Goal: Find specific page/section: Find specific page/section

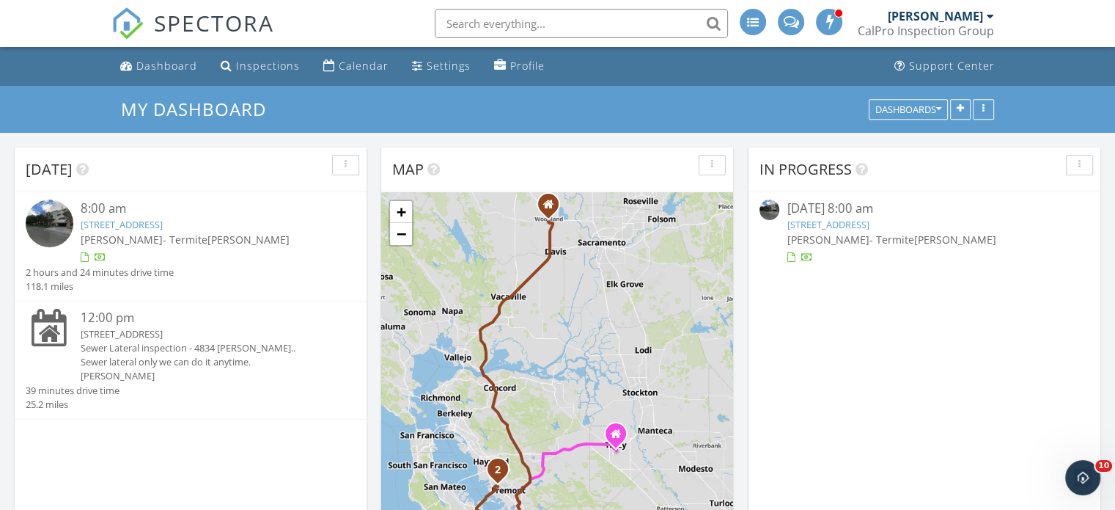
click at [149, 225] on link "20488 Stevens Creek Blvd 1414, Cupertino, CA 95014" at bounding box center [122, 224] width 82 height 13
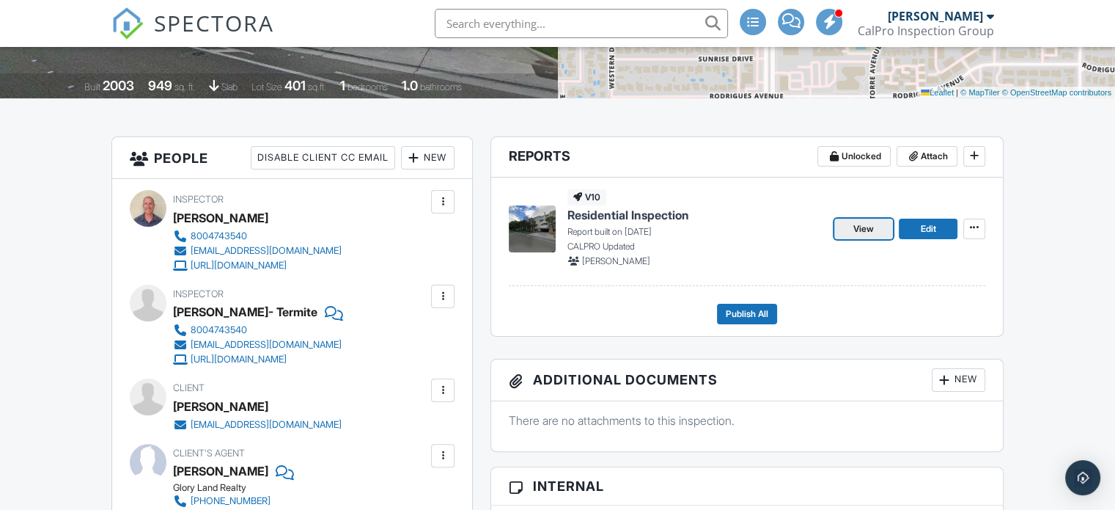
click at [868, 229] on span "View" at bounding box center [863, 228] width 21 height 15
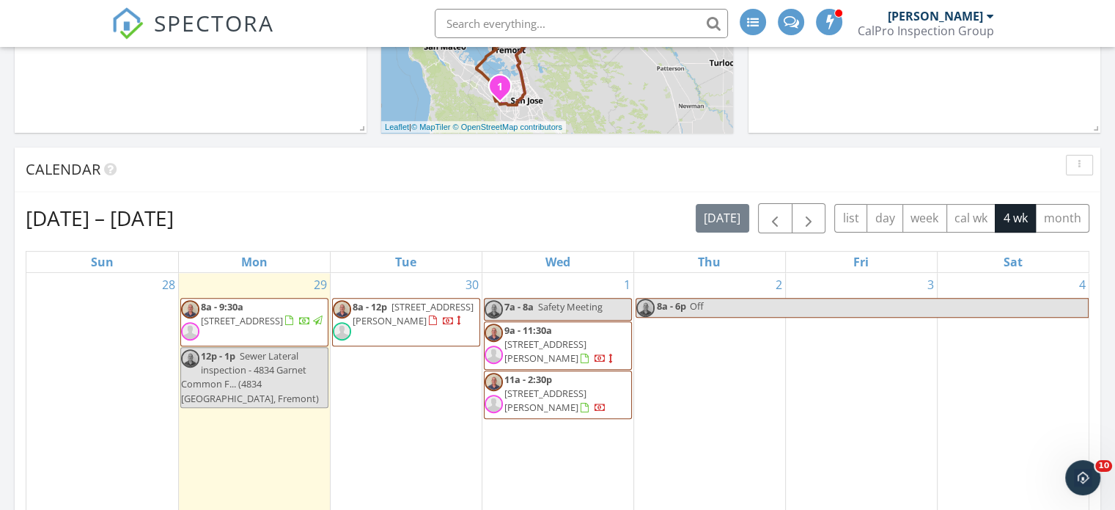
scroll to position [587, 0]
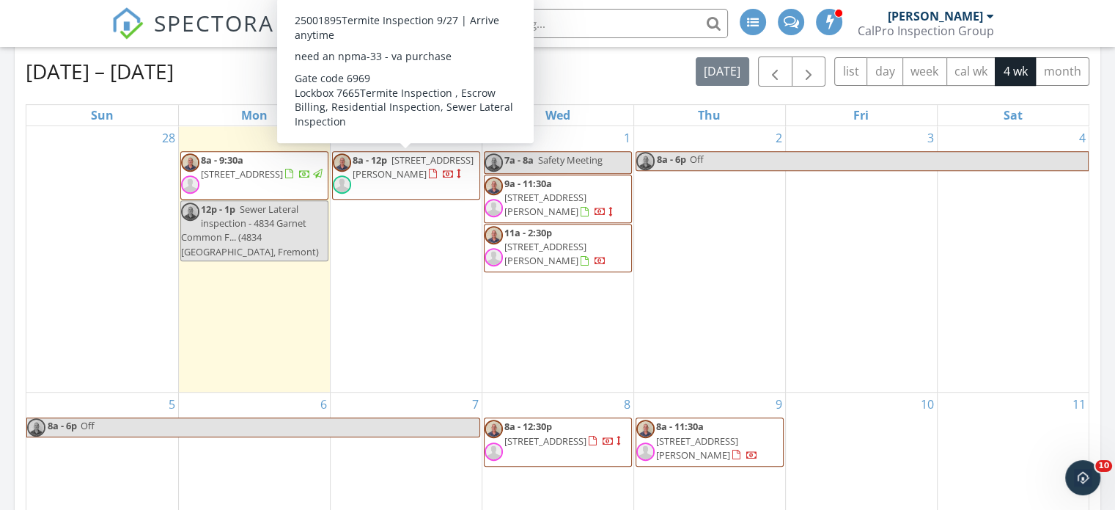
click at [396, 163] on span "216 Morgan St, Suisun City 94585" at bounding box center [413, 166] width 121 height 27
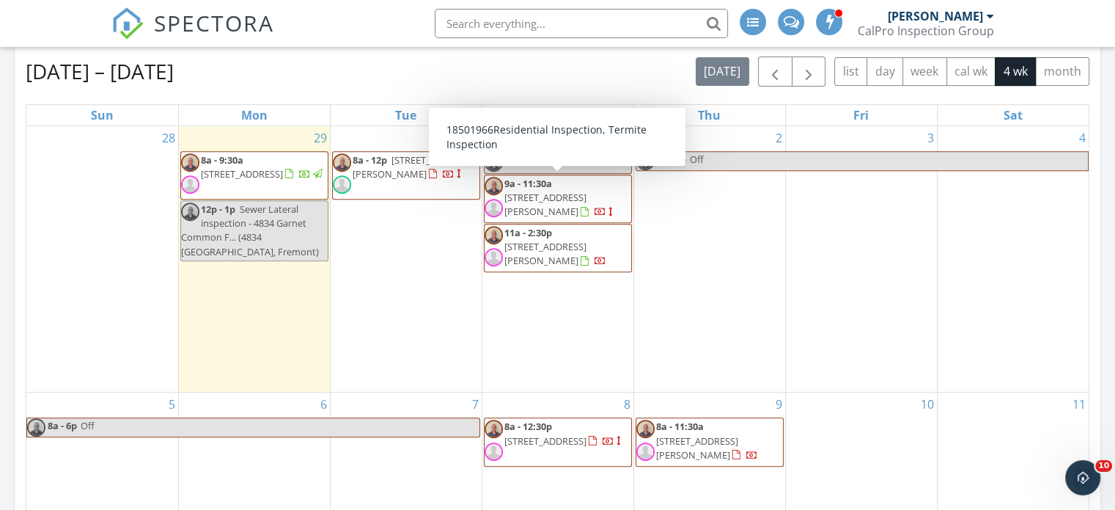
click at [554, 191] on span "[STREET_ADDRESS][PERSON_NAME]" at bounding box center [545, 204] width 82 height 27
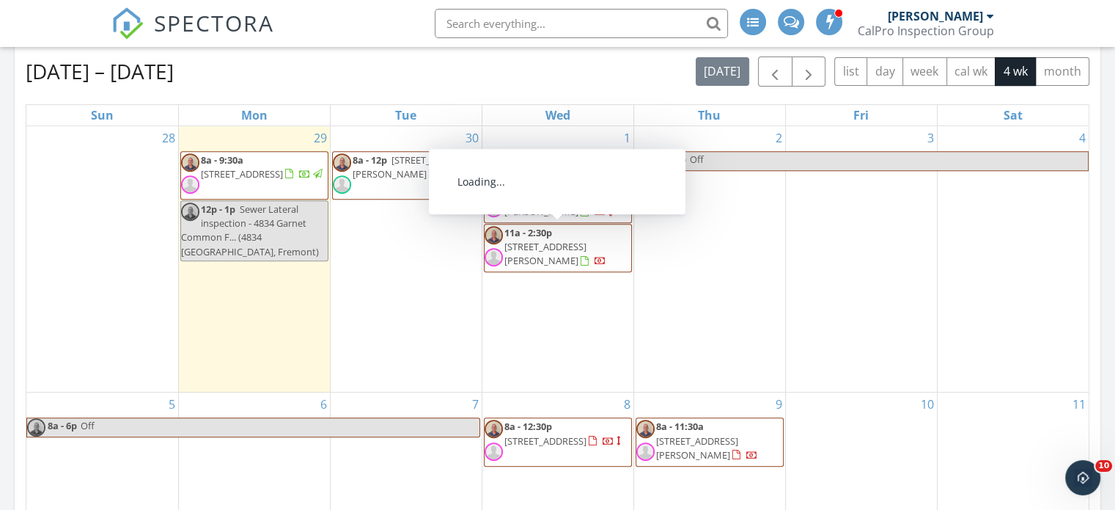
click at [566, 240] on span "[STREET_ADDRESS][PERSON_NAME]" at bounding box center [545, 253] width 82 height 27
